Goal: Transaction & Acquisition: Purchase product/service

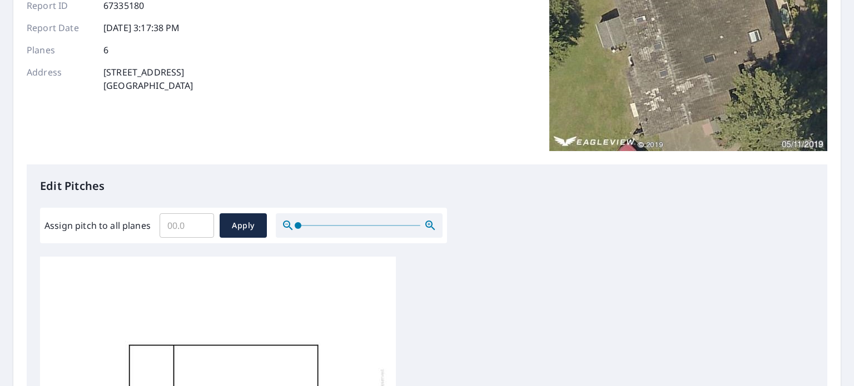
scroll to position [160, 0]
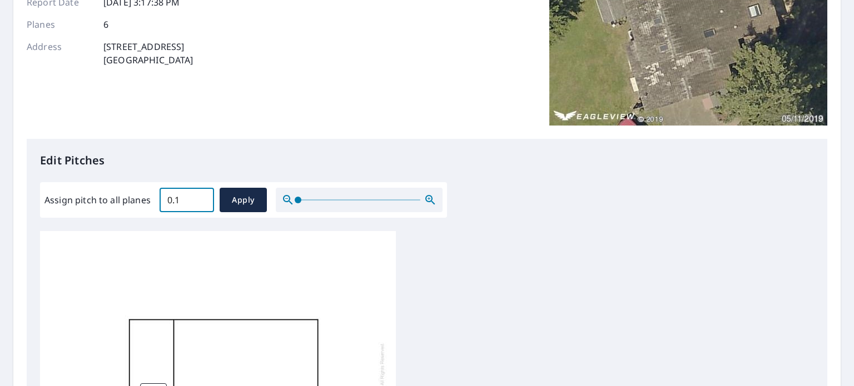
click at [203, 195] on input "0.1" at bounding box center [187, 200] width 54 height 31
click at [203, 195] on input "0.2" at bounding box center [187, 200] width 54 height 31
click at [203, 195] on input "0.3" at bounding box center [187, 200] width 54 height 31
click at [203, 195] on input "0.4" at bounding box center [187, 200] width 54 height 31
click at [203, 195] on input "0.5" at bounding box center [187, 200] width 54 height 31
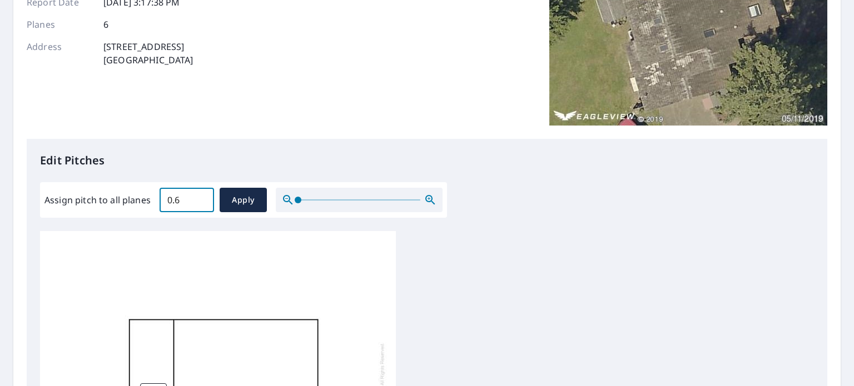
click at [203, 195] on input "0.6" at bounding box center [187, 200] width 54 height 31
click at [203, 195] on input "0.7" at bounding box center [187, 200] width 54 height 31
click at [203, 195] on input "0.8" at bounding box center [187, 200] width 54 height 31
click at [203, 195] on input "0.9" at bounding box center [187, 200] width 54 height 31
click at [203, 195] on input "1" at bounding box center [187, 200] width 54 height 31
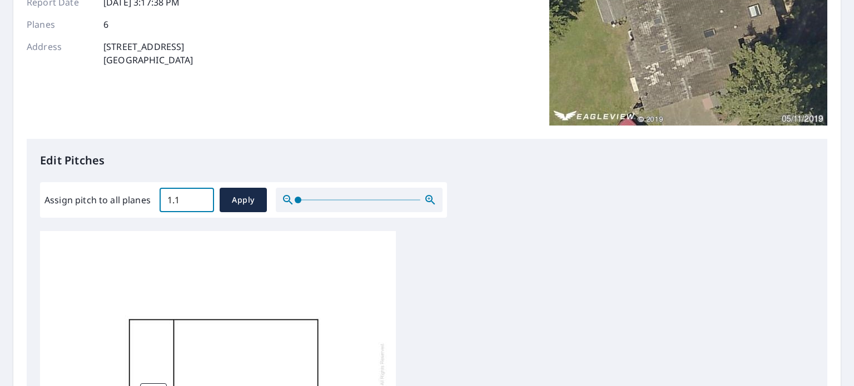
click at [203, 195] on input "1.1" at bounding box center [187, 200] width 54 height 31
click at [187, 200] on input "1.1" at bounding box center [187, 200] width 54 height 31
type input "1"
type input "4"
click at [235, 202] on span "Apply" at bounding box center [242, 200] width 29 height 14
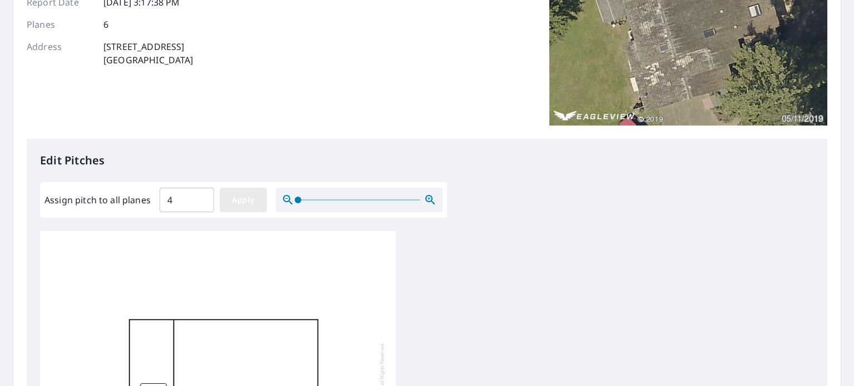
type input "4"
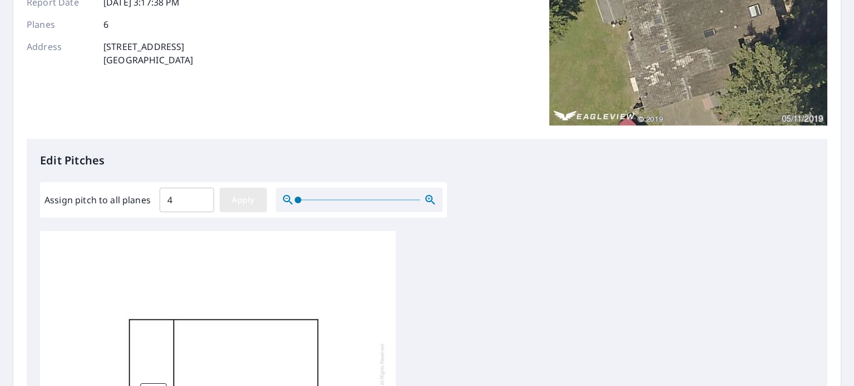
type input "4"
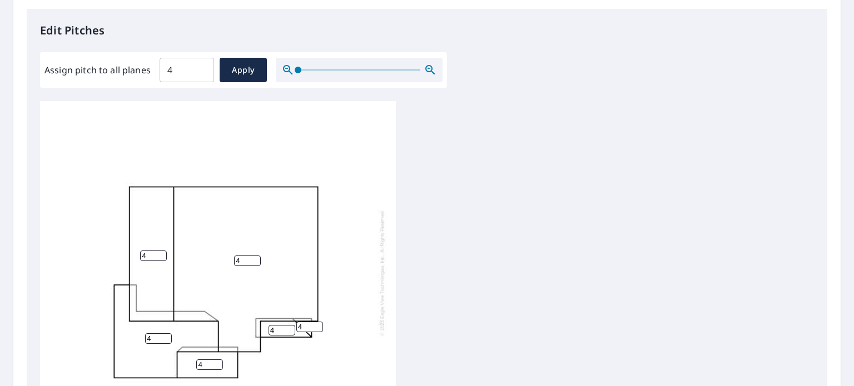
scroll to position [437, 0]
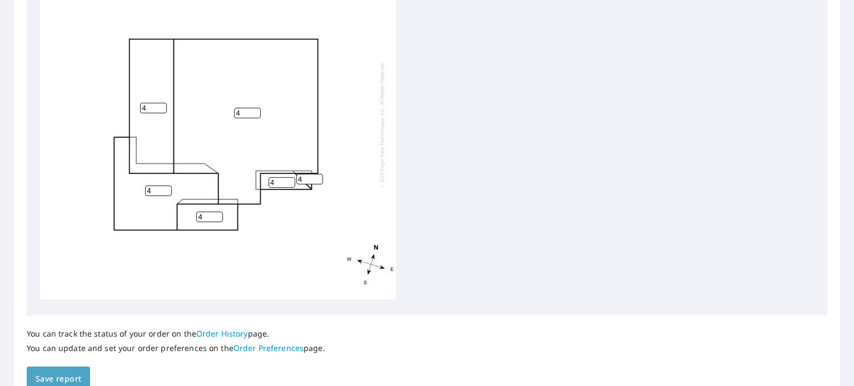
click at [58, 379] on span "Save report" at bounding box center [59, 379] width 46 height 14
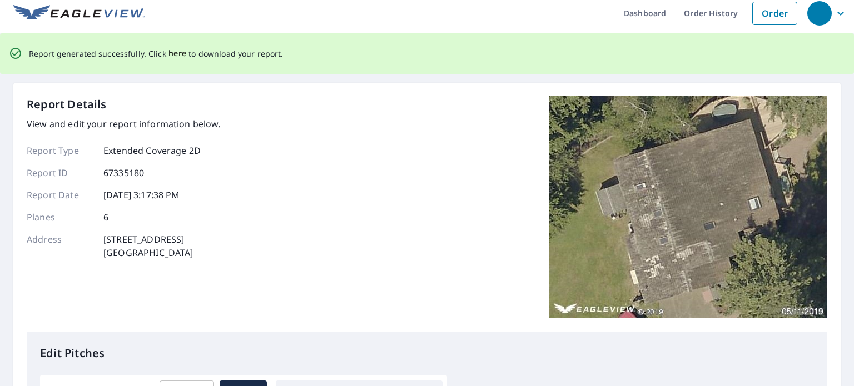
scroll to position [0, 0]
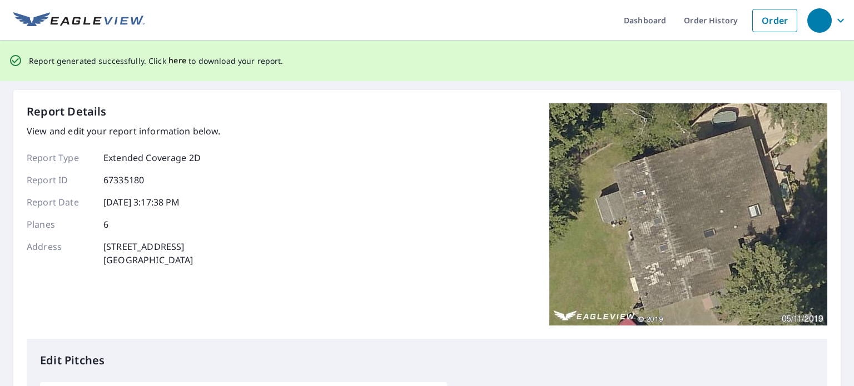
click at [173, 58] on span "here" at bounding box center [177, 61] width 18 height 14
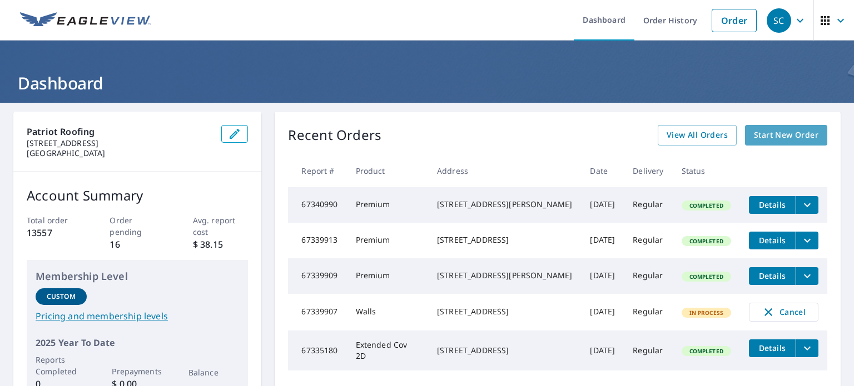
click at [769, 130] on span "Start New Order" at bounding box center [786, 135] width 64 height 14
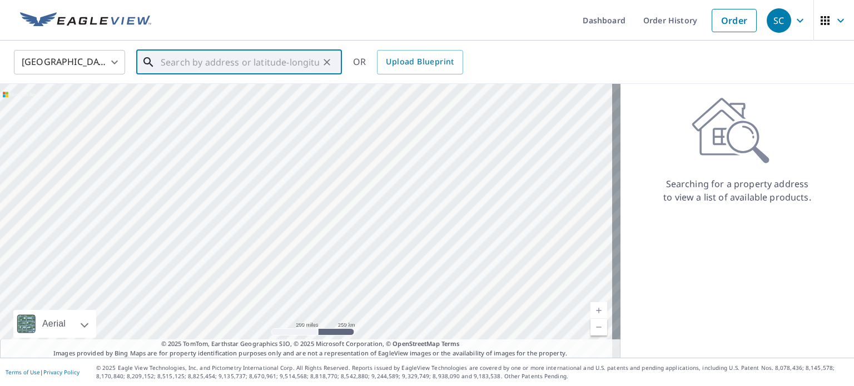
click at [185, 64] on input "text" at bounding box center [240, 62] width 158 height 31
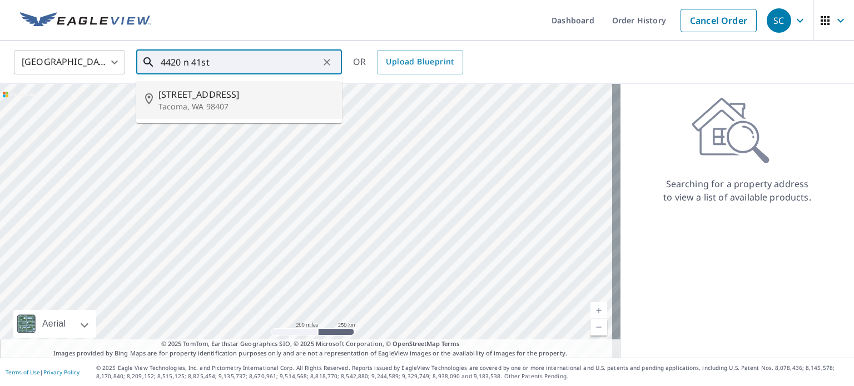
click at [222, 88] on span "[STREET_ADDRESS]" at bounding box center [245, 94] width 175 height 13
type input "[STREET_ADDRESS]"
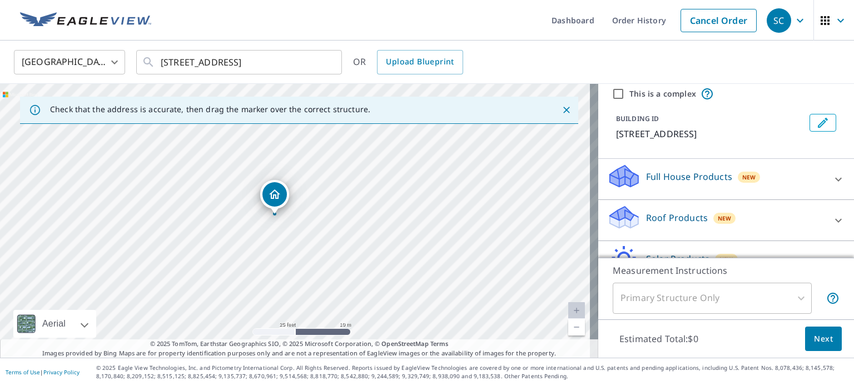
scroll to position [105, 0]
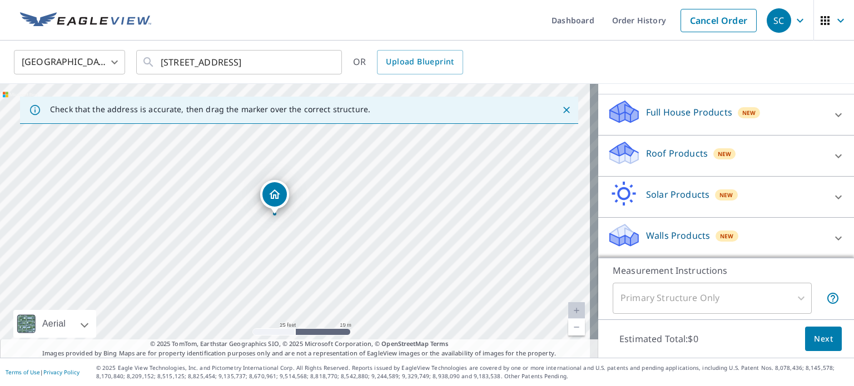
click at [675, 152] on p "Roof Products" at bounding box center [677, 153] width 62 height 13
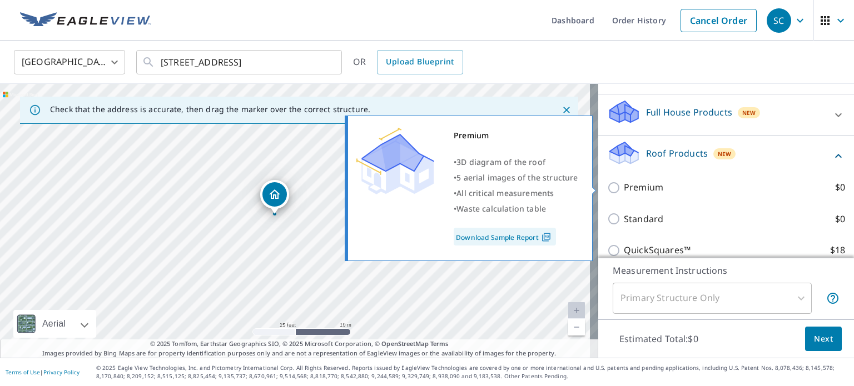
click at [643, 188] on p "Premium" at bounding box center [643, 188] width 39 height 14
click at [624, 188] on input "Premium $0" at bounding box center [615, 187] width 17 height 13
checkbox input "true"
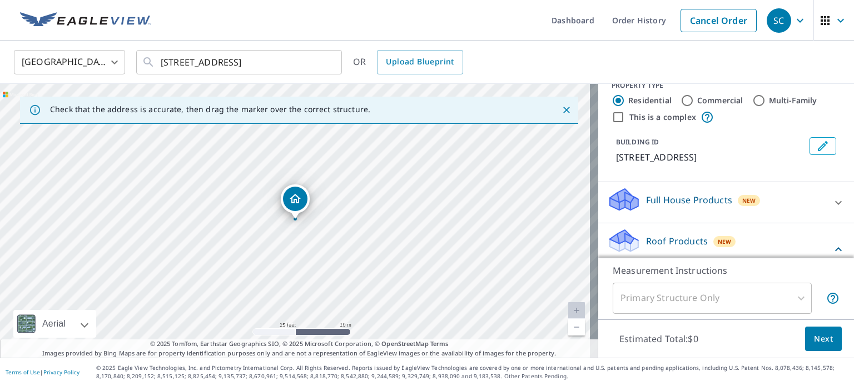
scroll to position [0, 0]
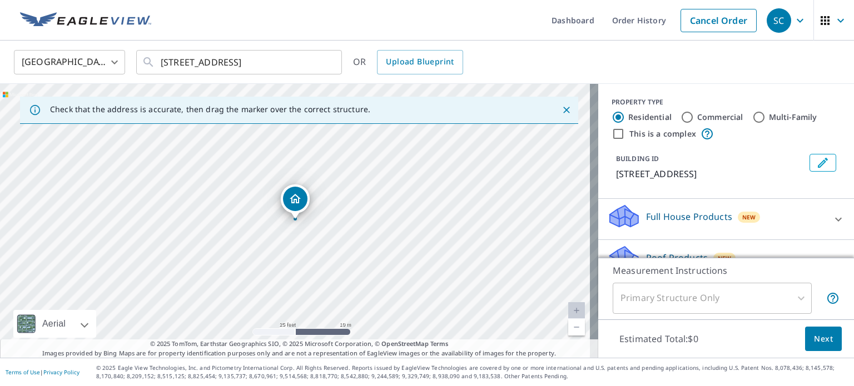
click at [680, 119] on input "Commercial" at bounding box center [686, 117] width 13 height 13
radio input "true"
type input "4"
click at [611, 120] on input "Residential" at bounding box center [617, 117] width 13 height 13
radio input "true"
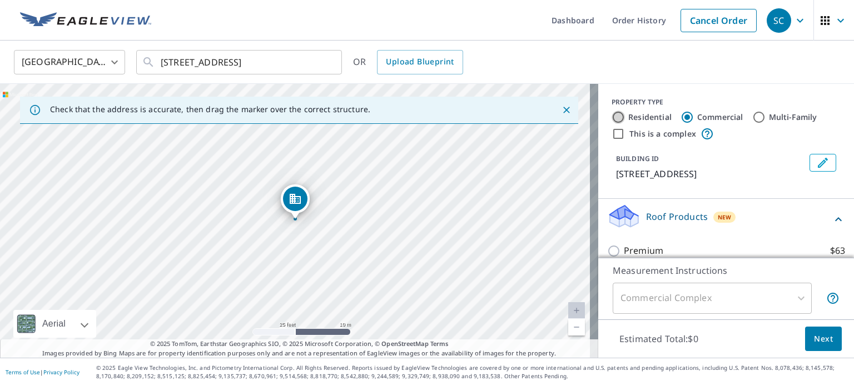
type input "1"
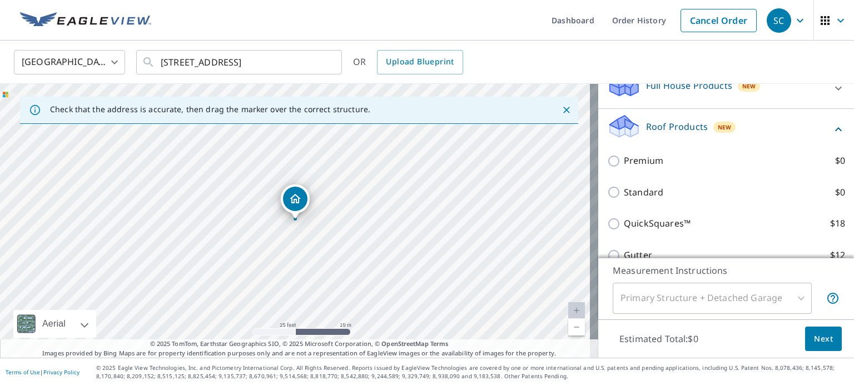
scroll to position [167, 0]
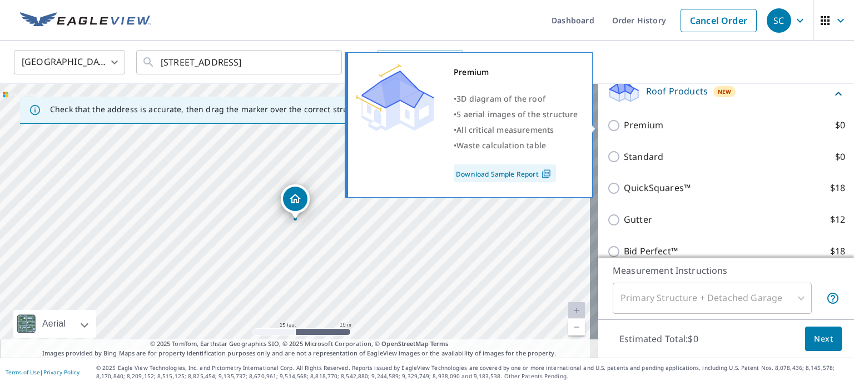
click at [607, 127] on input "Premium $0" at bounding box center [615, 125] width 17 height 13
checkbox input "true"
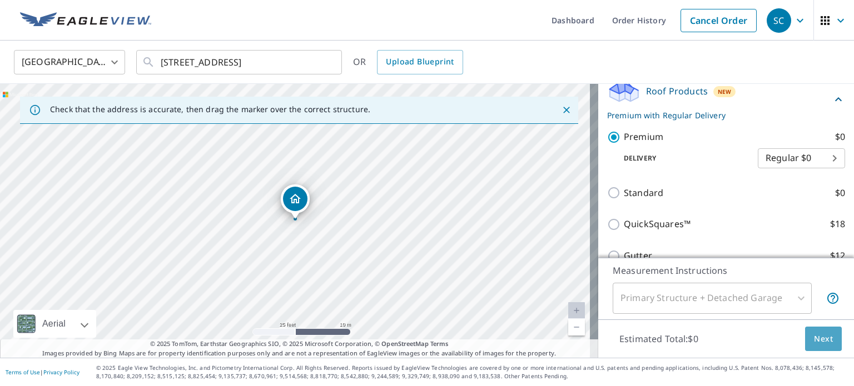
click at [819, 340] on span "Next" at bounding box center [823, 339] width 19 height 14
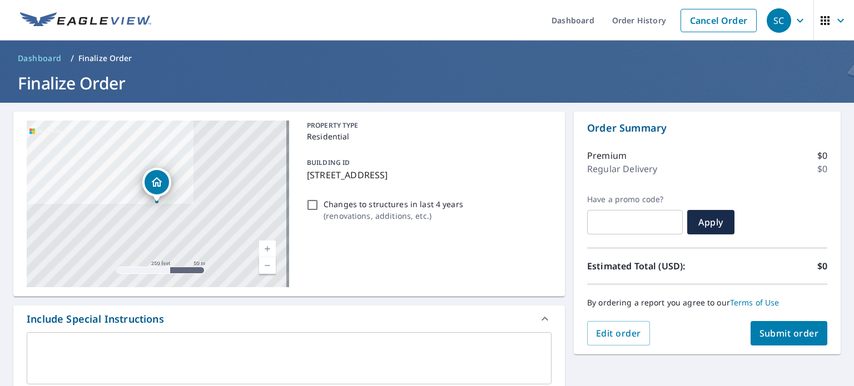
scroll to position [111, 0]
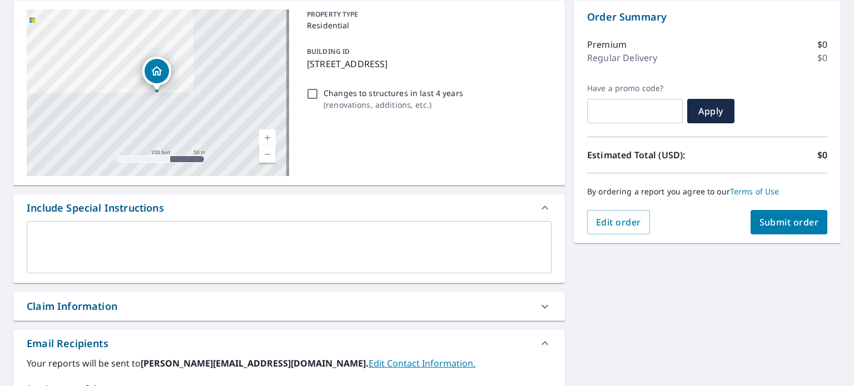
click at [88, 228] on div "x ​" at bounding box center [289, 247] width 525 height 52
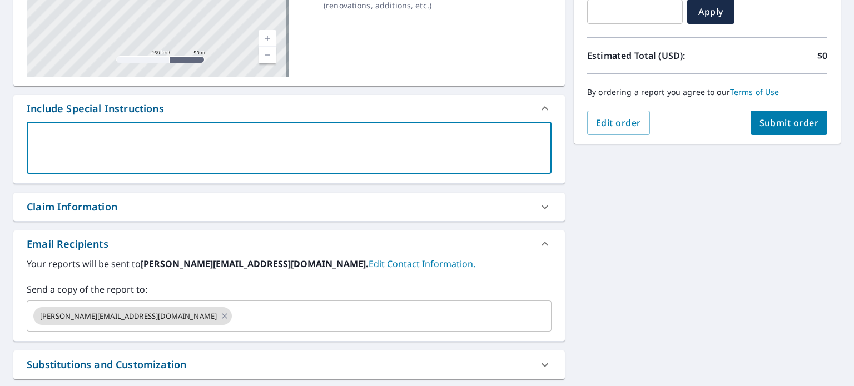
scroll to position [320, 0]
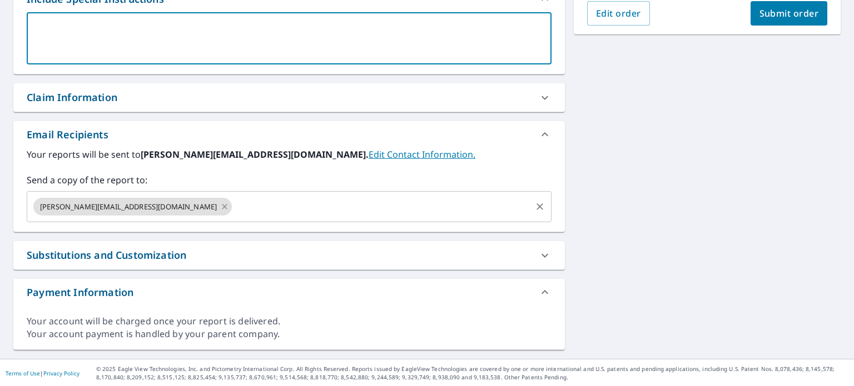
click at [222, 205] on icon at bounding box center [224, 206] width 5 height 5
checkbox input "true"
click at [139, 211] on input "text" at bounding box center [281, 206] width 498 height 21
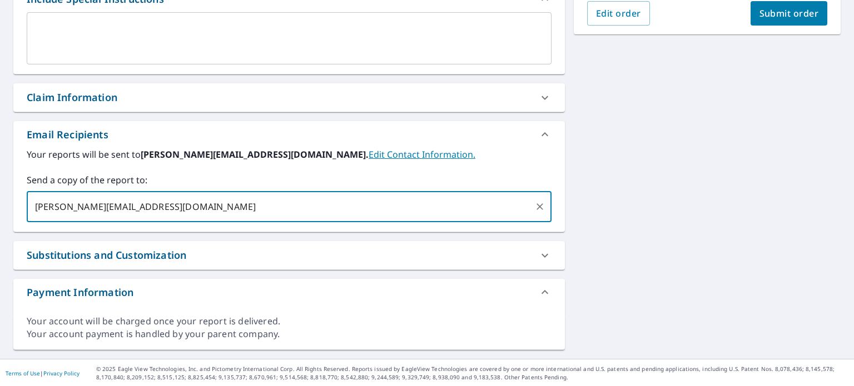
type input "[PERSON_NAME][EMAIL_ADDRESS][DOMAIN_NAME]"
click at [779, 14] on span "Submit order" at bounding box center [788, 13] width 59 height 12
checkbox input "true"
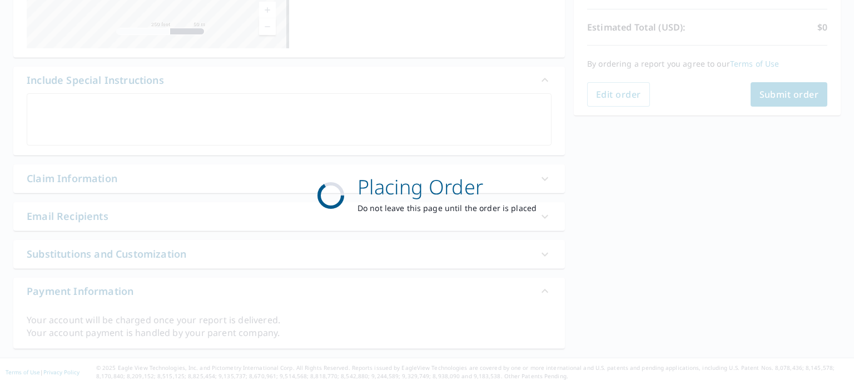
scroll to position [238, 0]
